Goal: Task Accomplishment & Management: Use online tool/utility

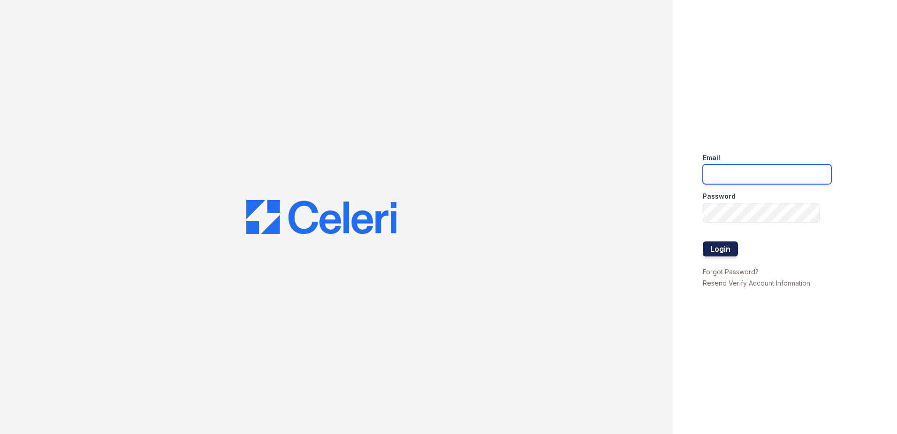
type input "[EMAIL_ADDRESS][DOMAIN_NAME]"
click at [712, 243] on button "Login" at bounding box center [720, 248] width 35 height 15
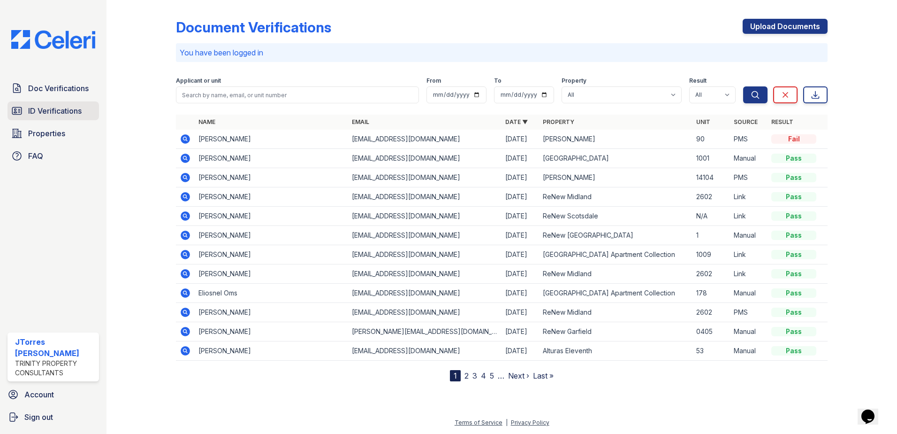
click at [24, 109] on link "ID Verifications" at bounding box center [53, 110] width 91 height 19
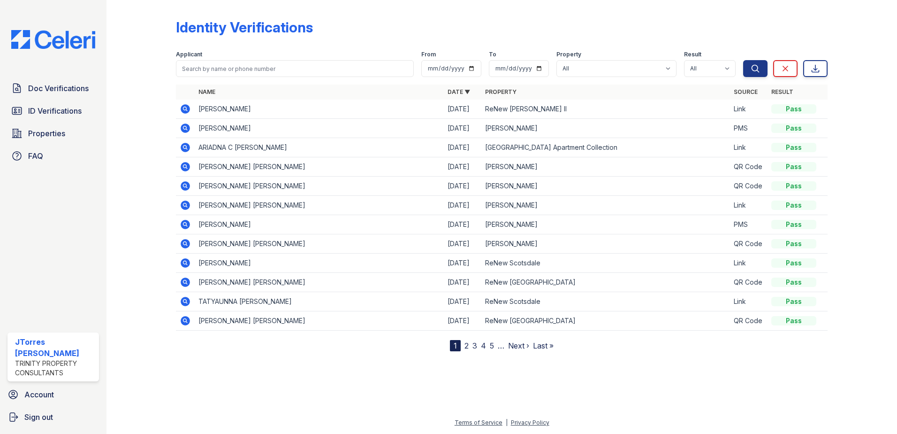
click at [315, 42] on div "Identity Verifications" at bounding box center [502, 31] width 652 height 24
